Goal: Use online tool/utility: Utilize a website feature to perform a specific function

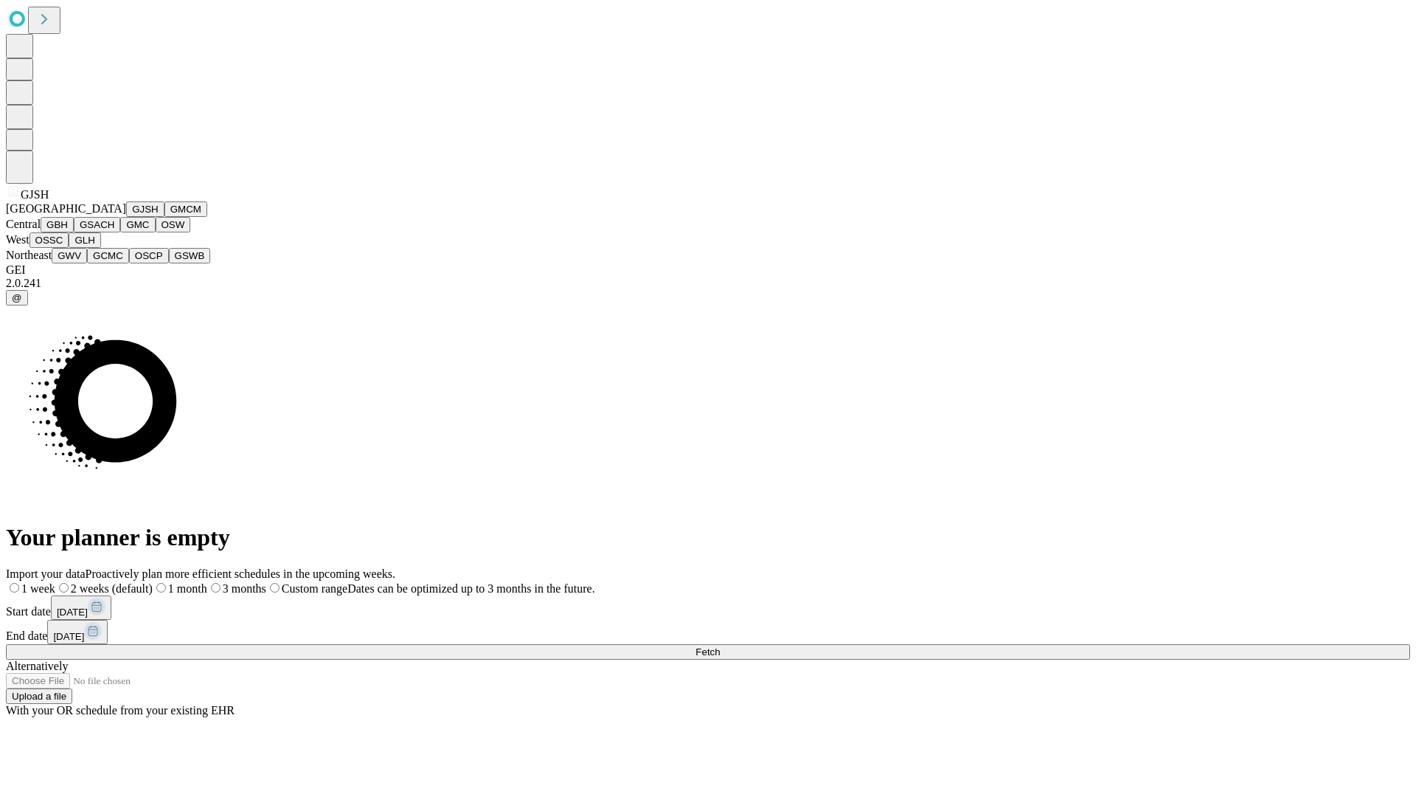
click at [126, 217] on button "GJSH" at bounding box center [145, 208] width 38 height 15
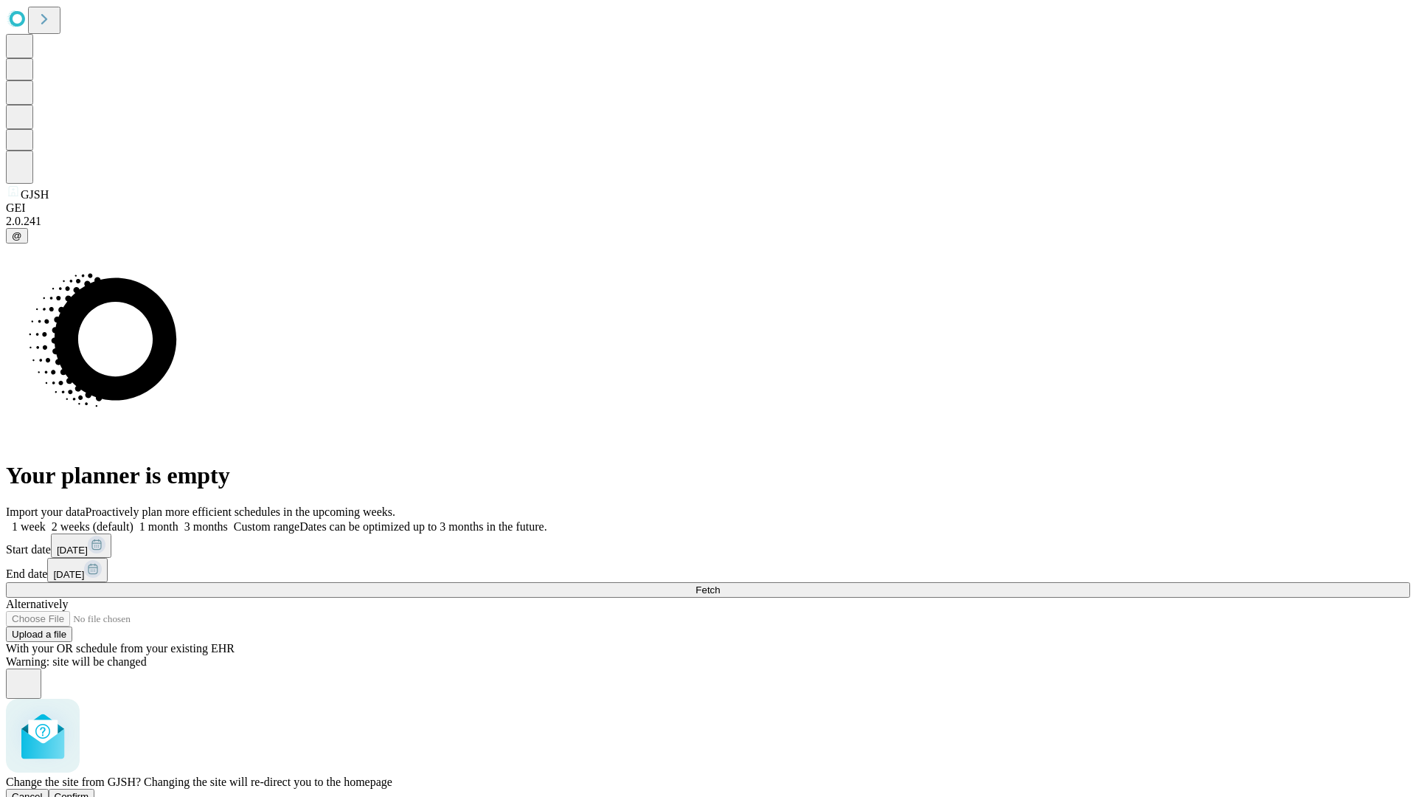
click at [89, 791] on span "Confirm" at bounding box center [72, 796] width 35 height 11
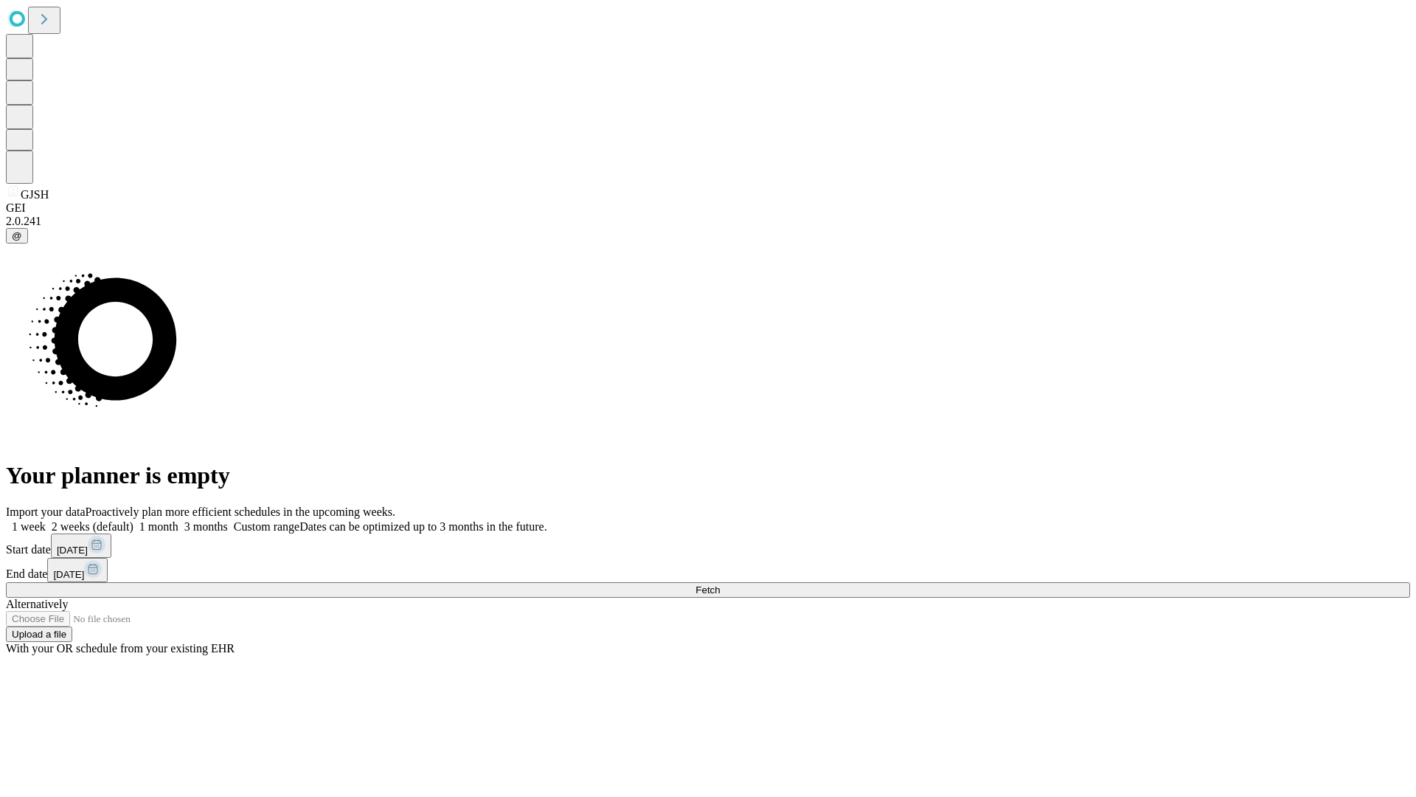
click at [134, 520] on label "2 weeks (default)" at bounding box center [90, 526] width 88 height 13
click at [720, 584] on span "Fetch" at bounding box center [708, 589] width 24 height 11
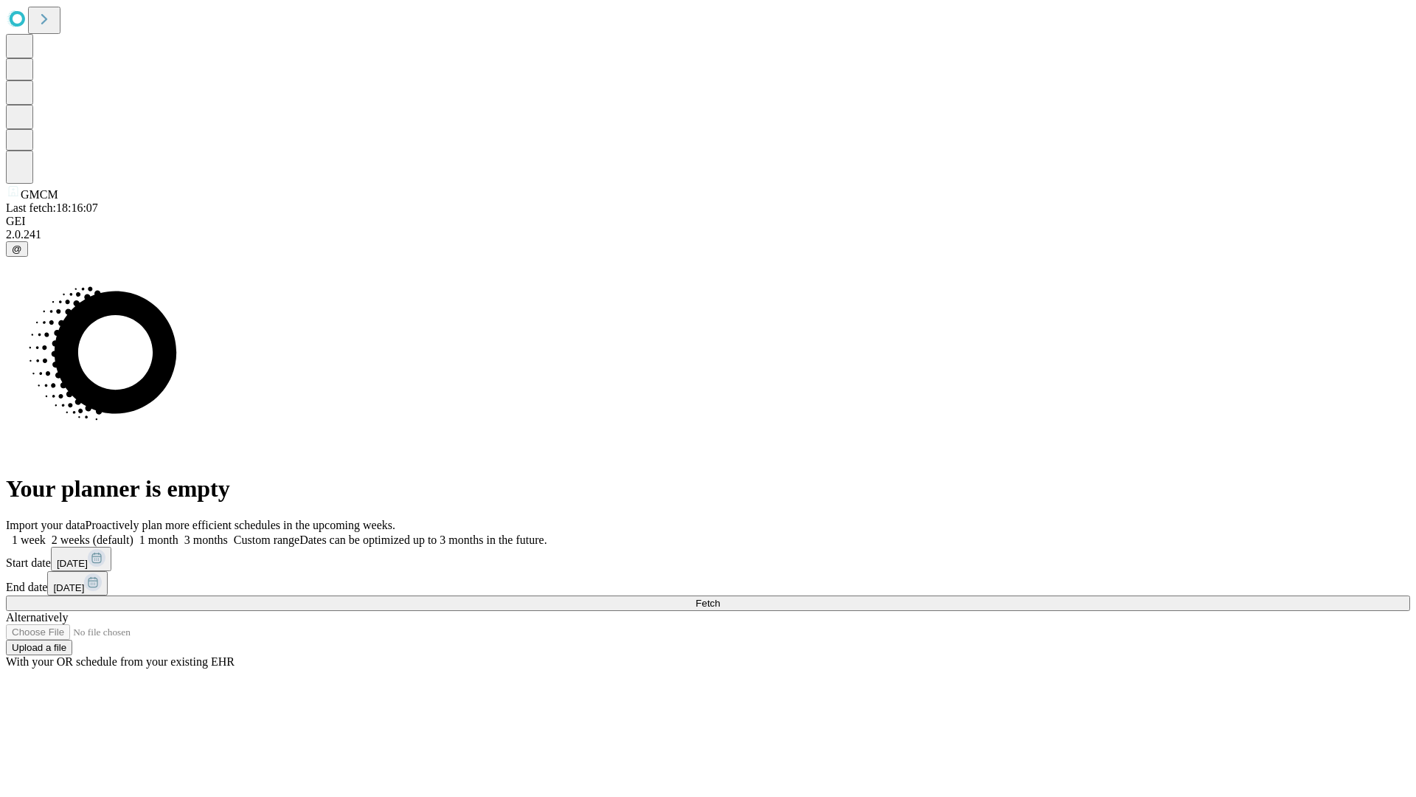
click at [134, 533] on label "2 weeks (default)" at bounding box center [90, 539] width 88 height 13
click at [720, 598] on span "Fetch" at bounding box center [708, 603] width 24 height 11
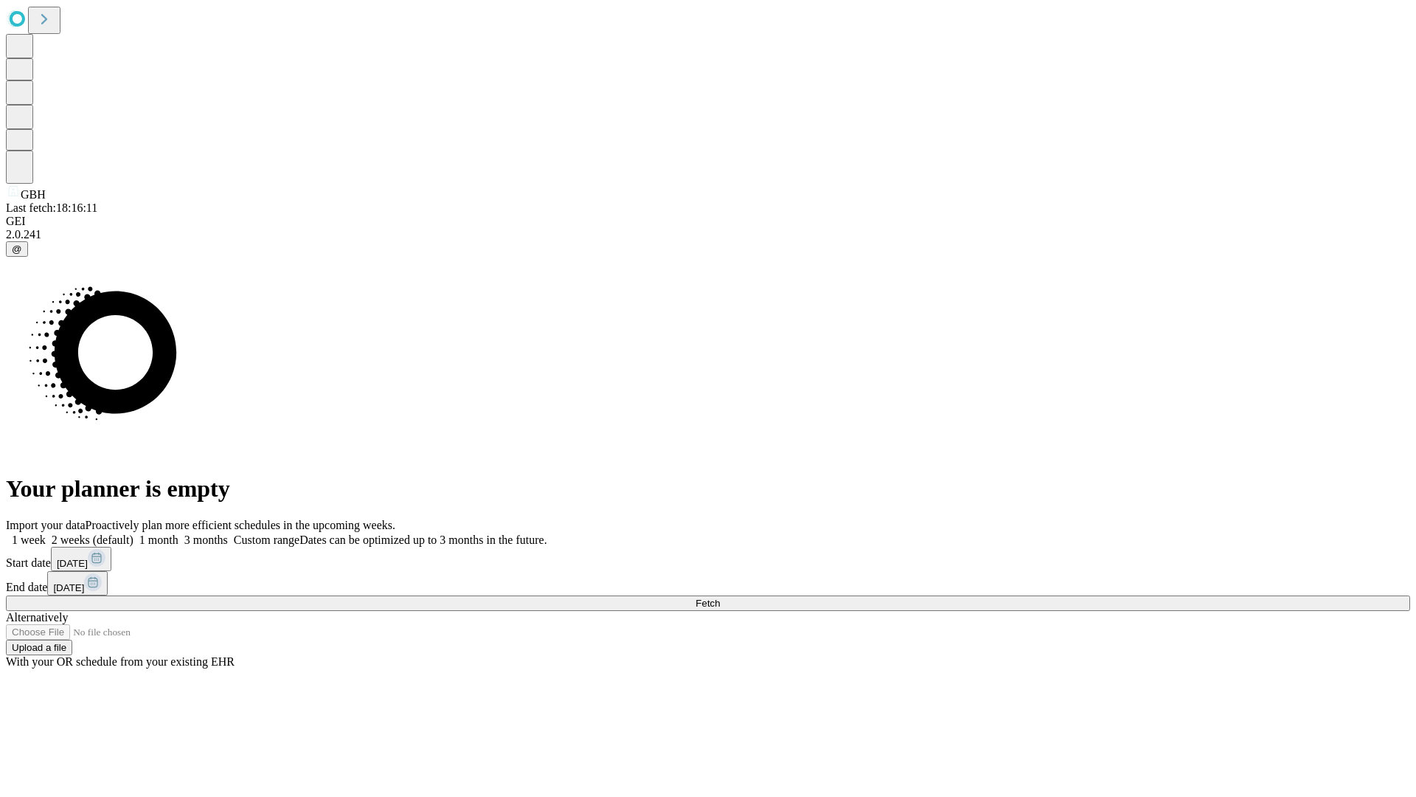
click at [134, 533] on label "2 weeks (default)" at bounding box center [90, 539] width 88 height 13
click at [720, 598] on span "Fetch" at bounding box center [708, 603] width 24 height 11
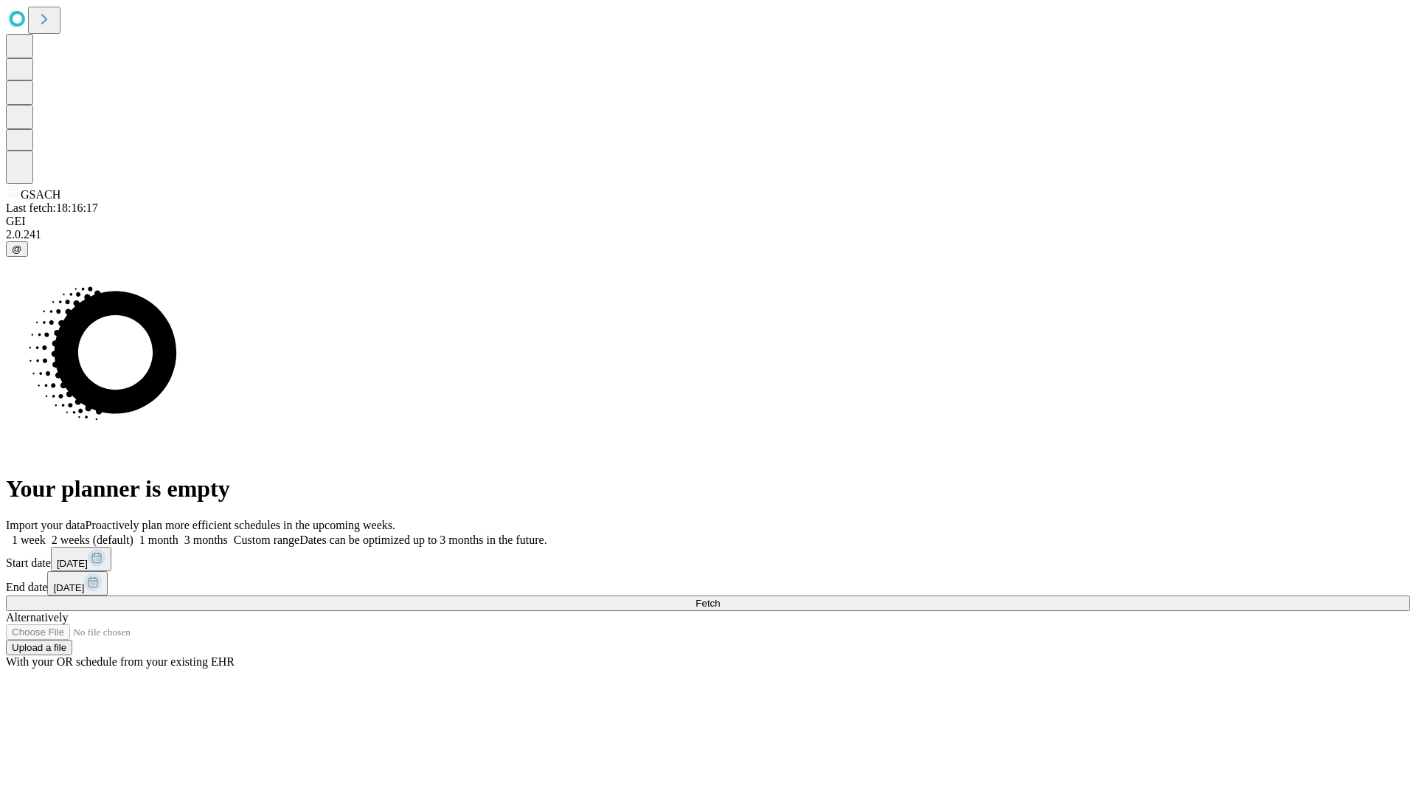
click at [134, 533] on label "2 weeks (default)" at bounding box center [90, 539] width 88 height 13
click at [720, 598] on span "Fetch" at bounding box center [708, 603] width 24 height 11
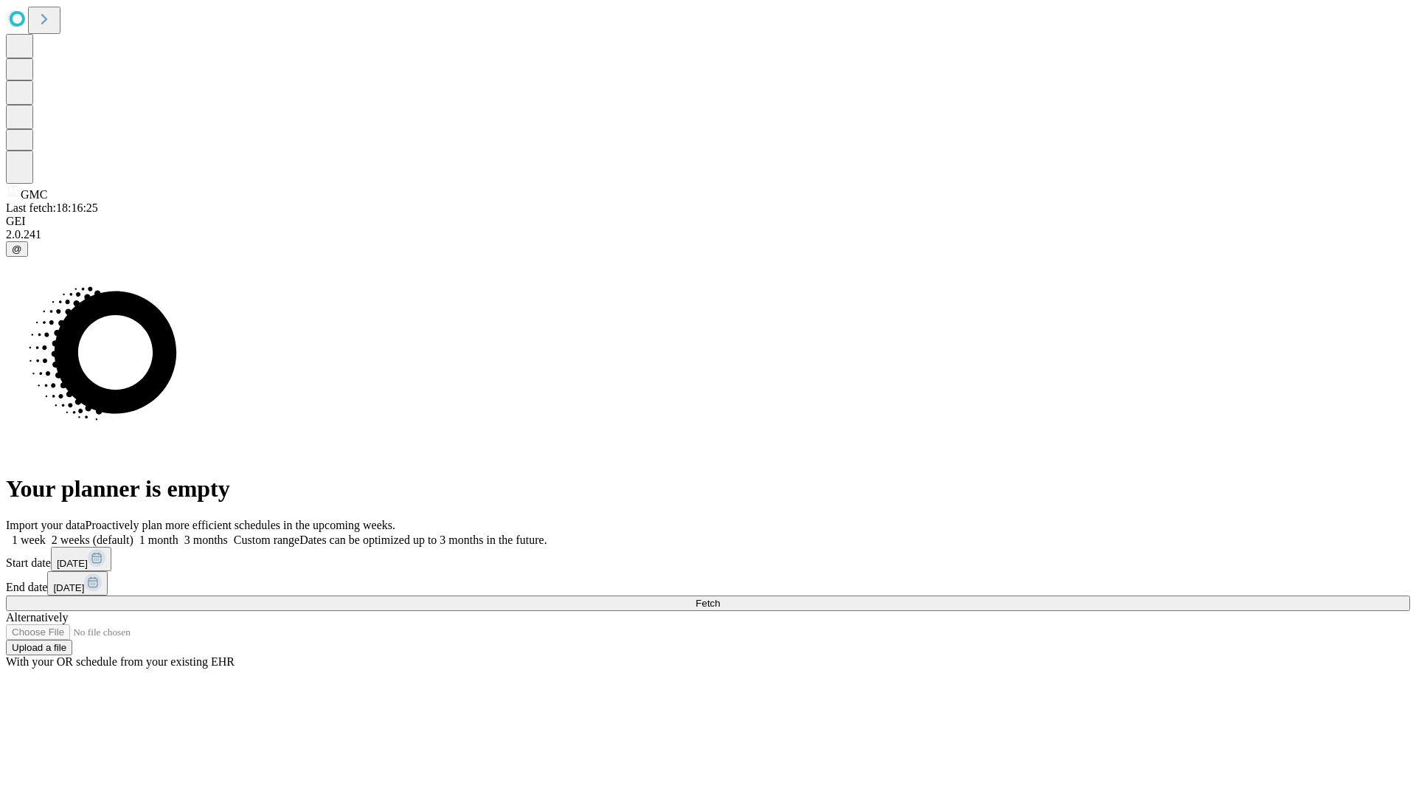
click at [134, 533] on label "2 weeks (default)" at bounding box center [90, 539] width 88 height 13
click at [720, 598] on span "Fetch" at bounding box center [708, 603] width 24 height 11
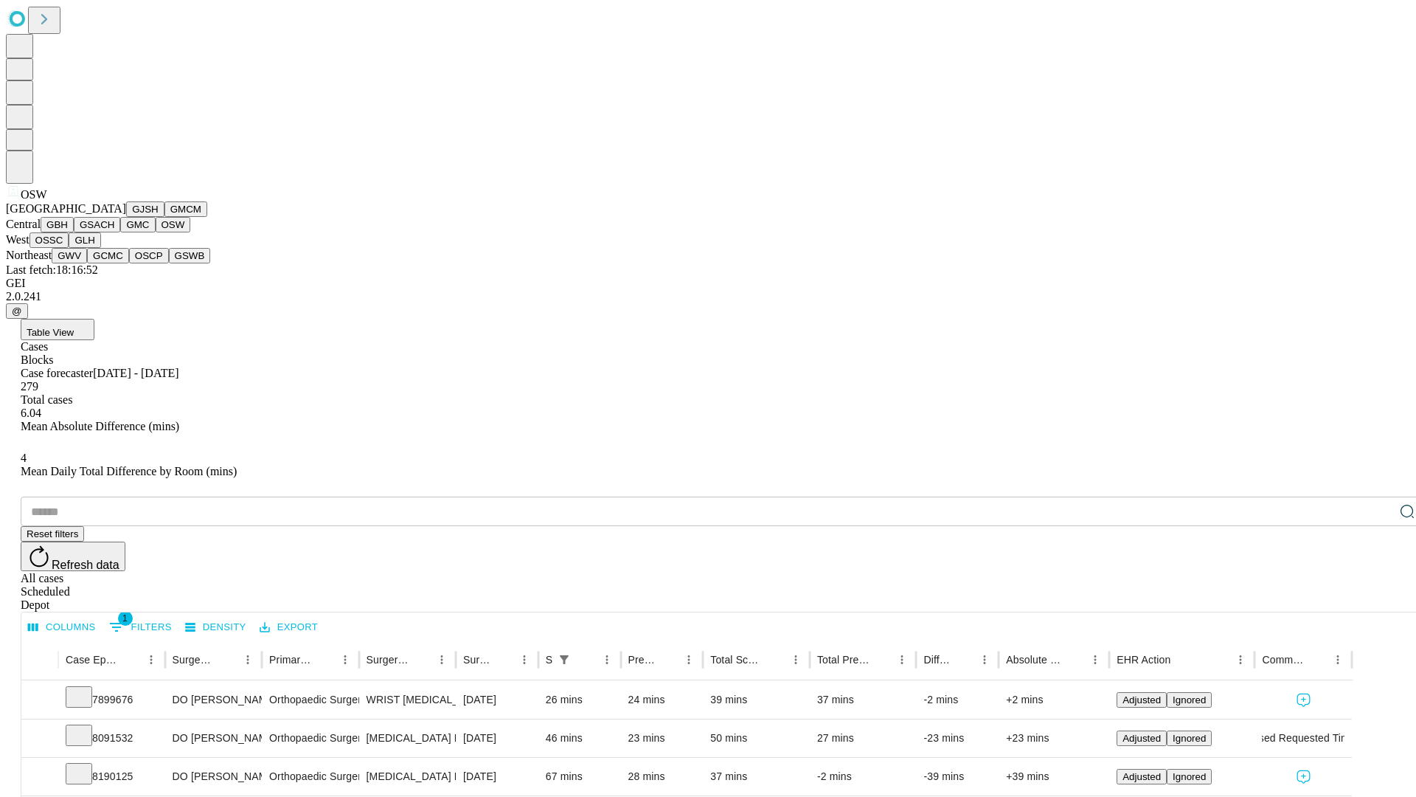
click at [69, 248] on button "OSSC" at bounding box center [50, 239] width 40 height 15
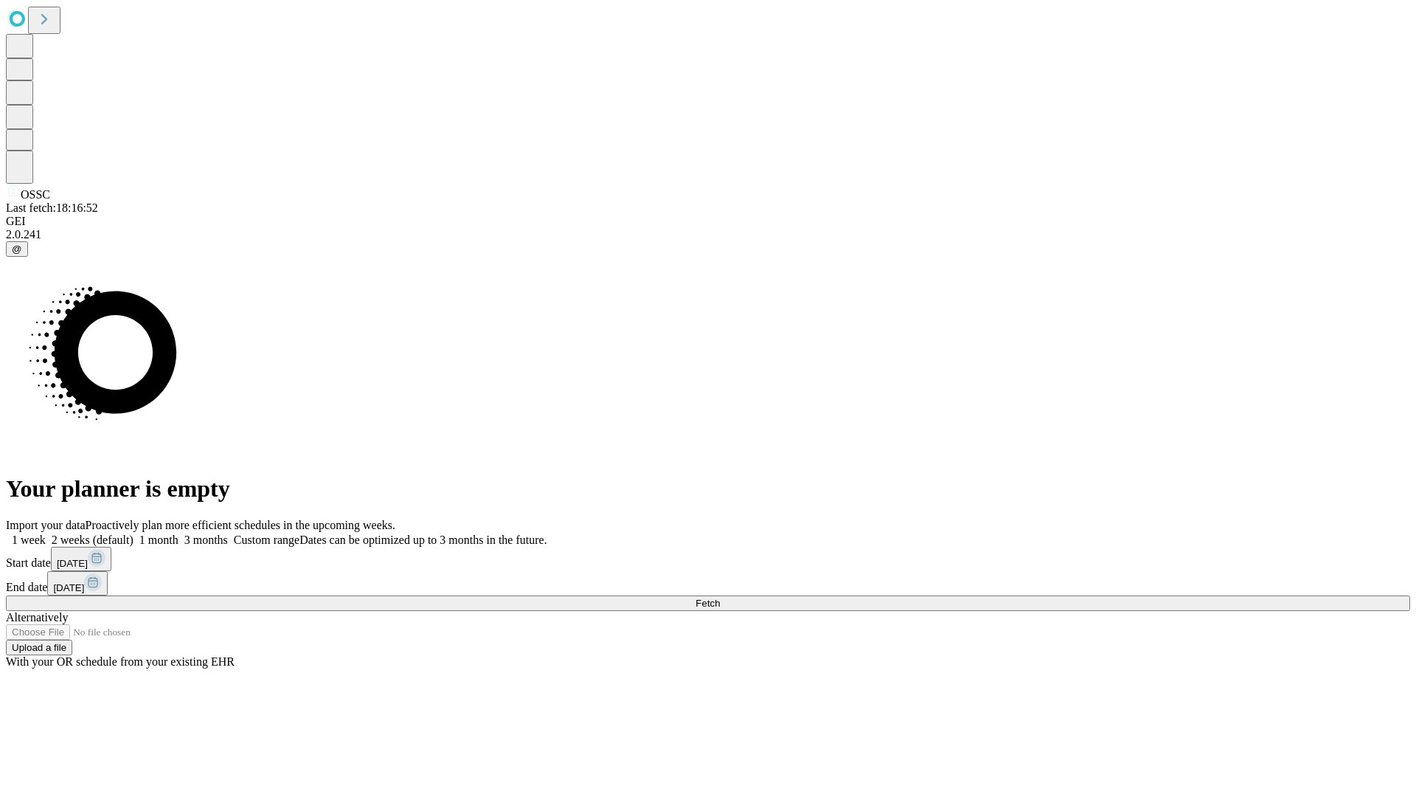
click at [134, 533] on label "2 weeks (default)" at bounding box center [90, 539] width 88 height 13
click at [720, 598] on span "Fetch" at bounding box center [708, 603] width 24 height 11
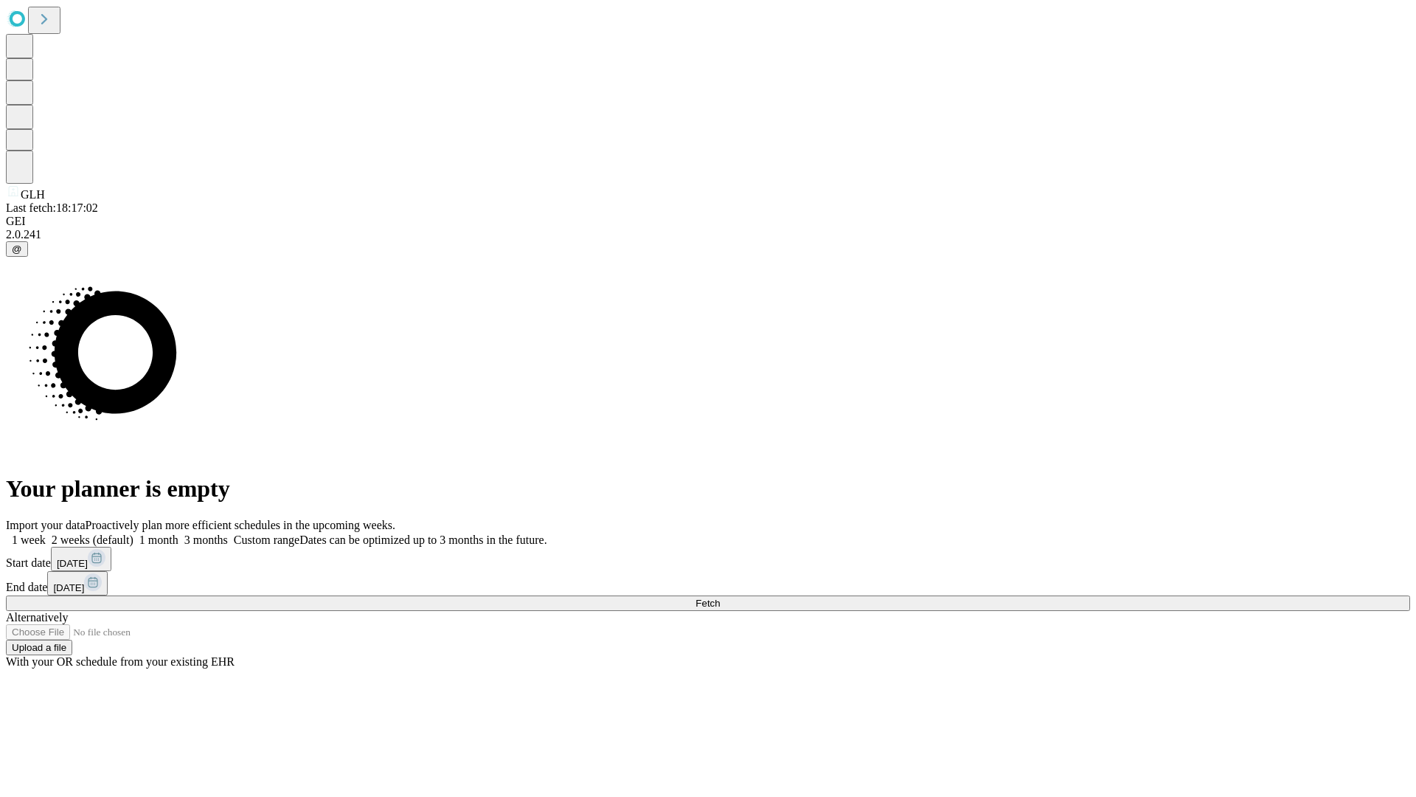
click at [134, 533] on label "2 weeks (default)" at bounding box center [90, 539] width 88 height 13
click at [720, 598] on span "Fetch" at bounding box center [708, 603] width 24 height 11
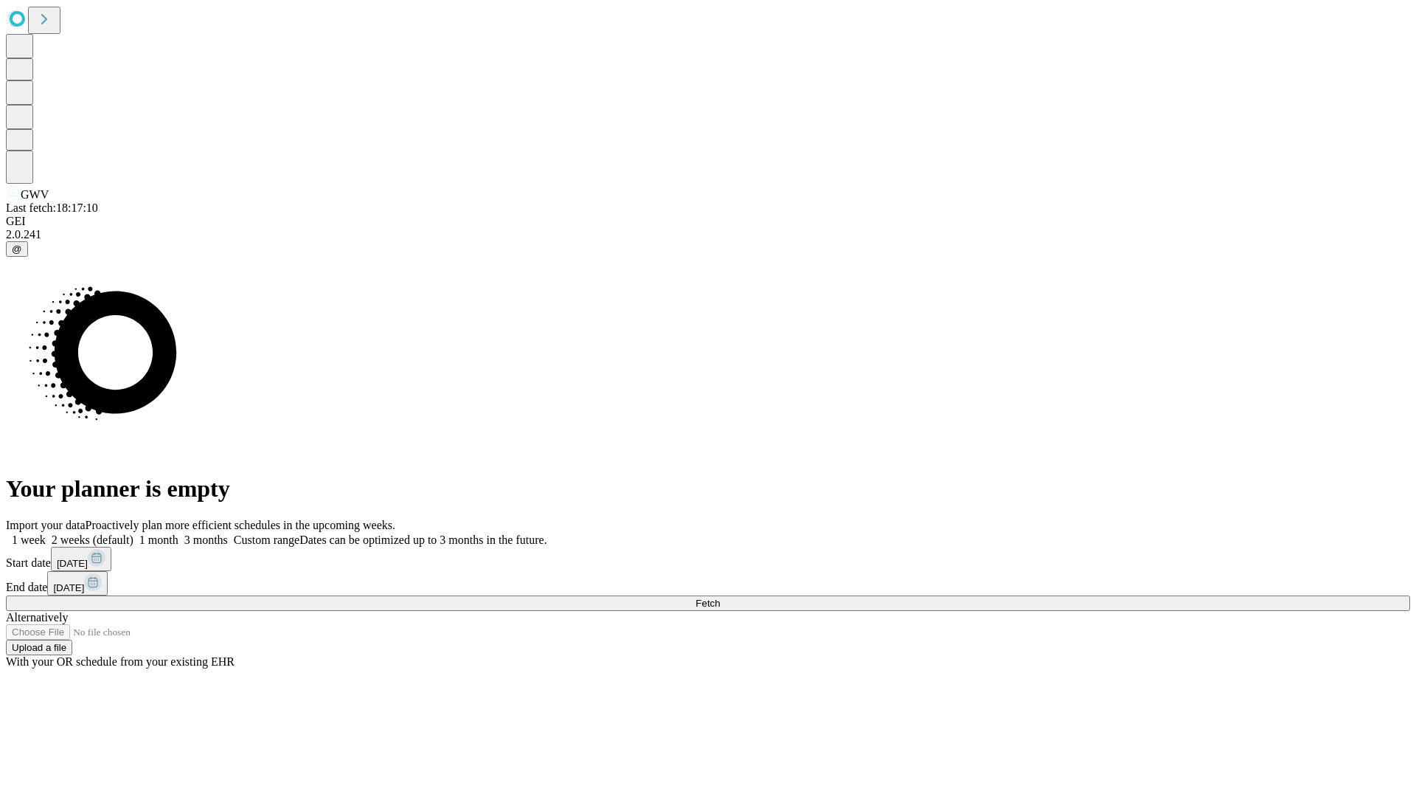
click at [134, 533] on label "2 weeks (default)" at bounding box center [90, 539] width 88 height 13
click at [720, 598] on span "Fetch" at bounding box center [708, 603] width 24 height 11
